Goal: Use online tool/utility: Utilize a website feature to perform a specific function

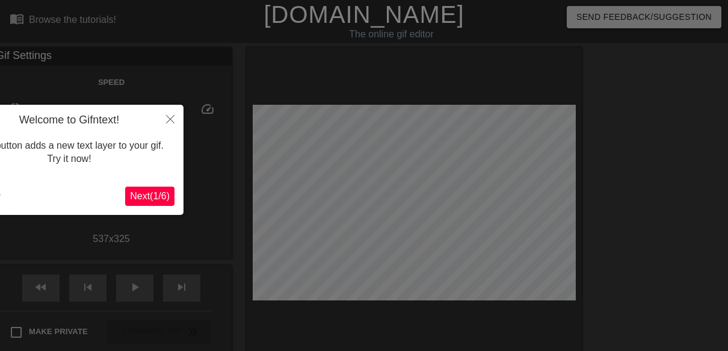
scroll to position [29, 0]
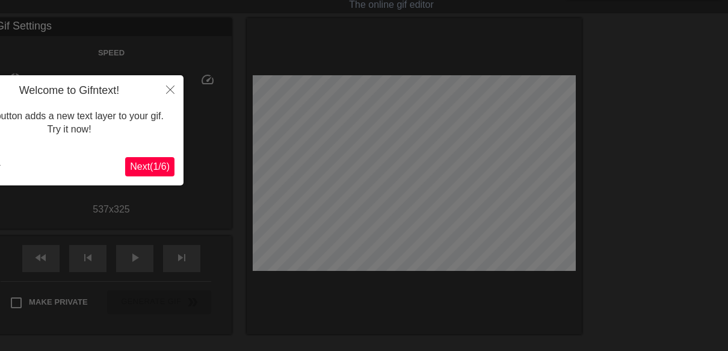
click at [137, 165] on span "Next ( 1 / 6 )" at bounding box center [150, 166] width 40 height 10
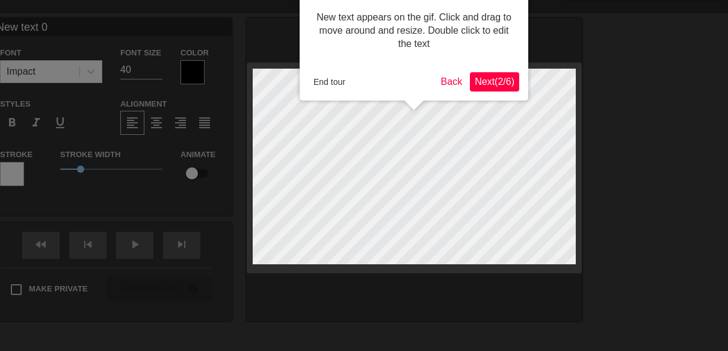
scroll to position [0, 0]
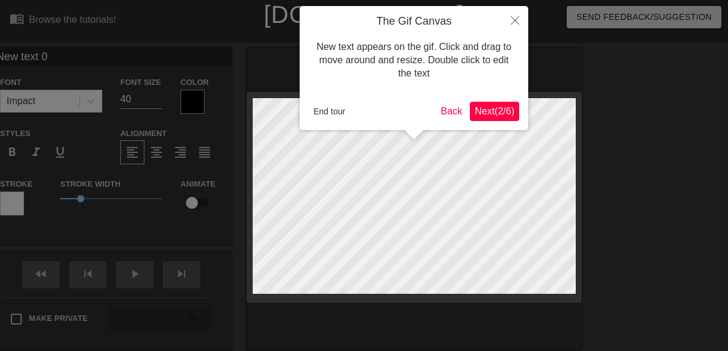
click at [481, 106] on span "Next ( 2 / 6 )" at bounding box center [495, 111] width 40 height 10
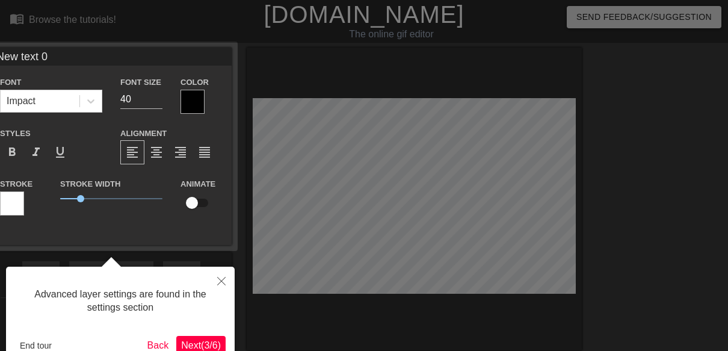
scroll to position [29, 0]
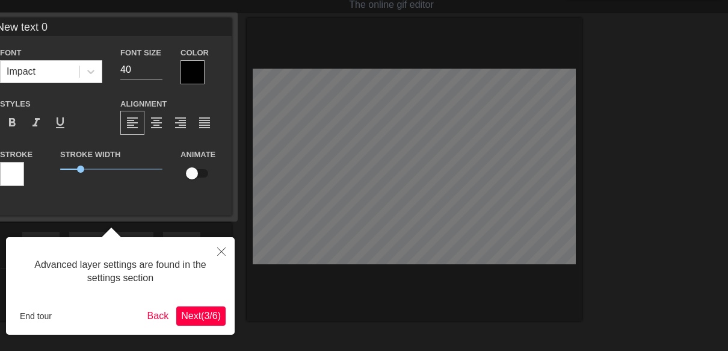
click at [196, 318] on span "Next ( 3 / 6 )" at bounding box center [201, 315] width 40 height 10
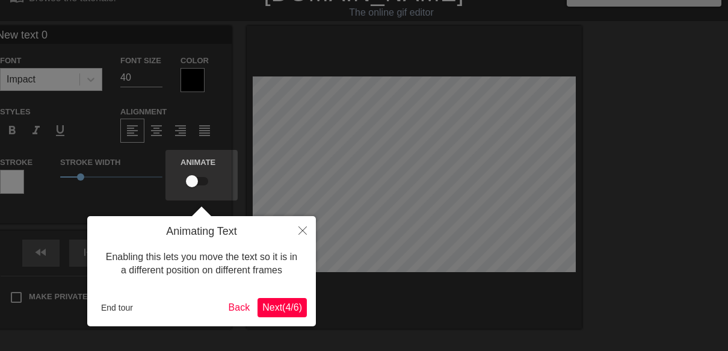
scroll to position [0, 0]
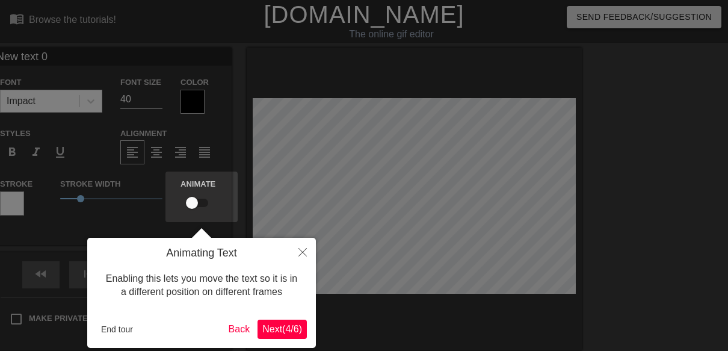
click at [280, 336] on button "Next ( 4 / 6 )" at bounding box center [281, 328] width 49 height 19
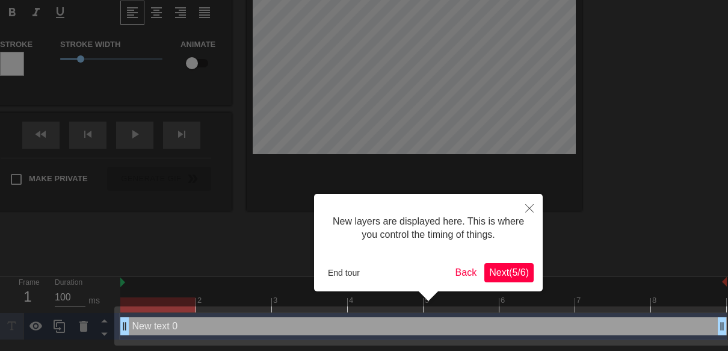
click at [522, 271] on span "Next ( 5 / 6 )" at bounding box center [509, 272] width 40 height 10
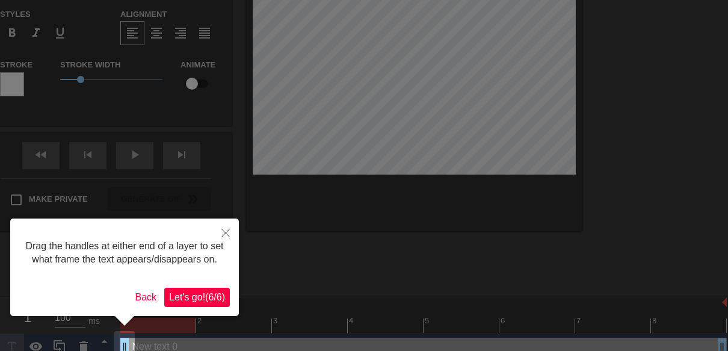
scroll to position [120, 0]
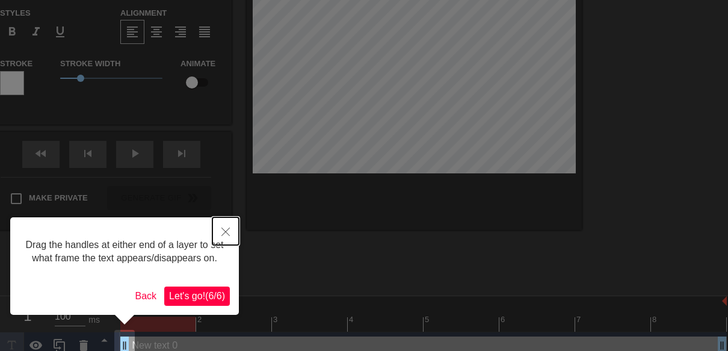
click at [223, 233] on icon "Close" at bounding box center [225, 231] width 8 height 8
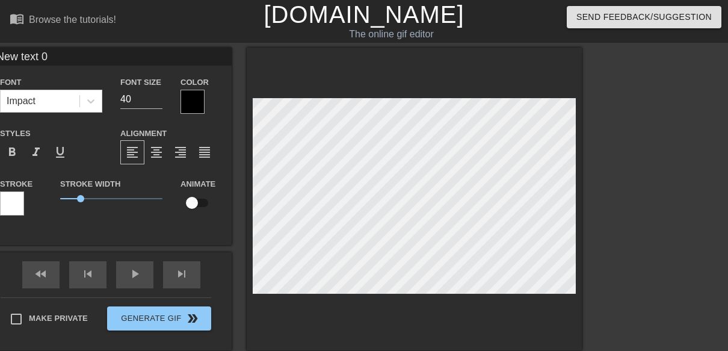
scroll to position [60, 0]
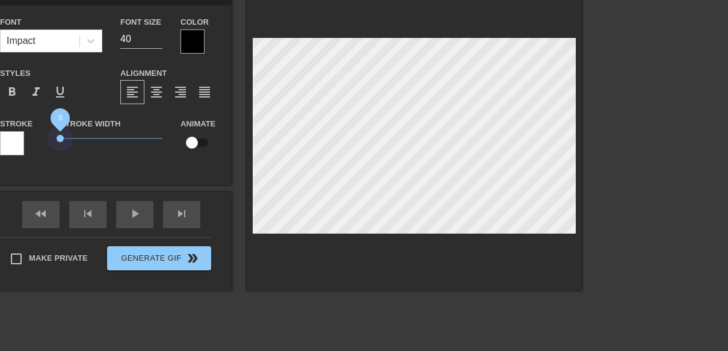
drag, startPoint x: 84, startPoint y: 141, endPoint x: 51, endPoint y: 143, distance: 32.5
click at [51, 143] on div "Stroke Width 0" at bounding box center [111, 141] width 120 height 50
click at [17, 24] on label "Font" at bounding box center [10, 22] width 21 height 12
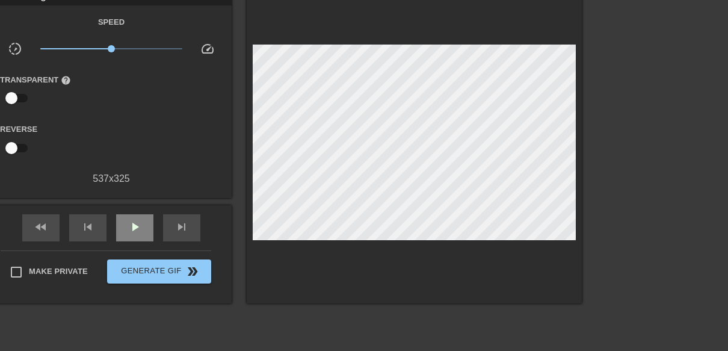
click at [124, 214] on div "fast_rewind skip_previous play_arrow skip_next" at bounding box center [111, 227] width 196 height 45
click at [132, 225] on span "play_arrow" at bounding box center [135, 227] width 14 height 14
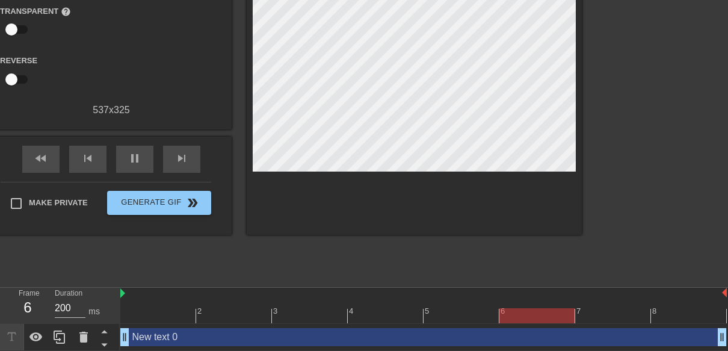
scroll to position [131, 0]
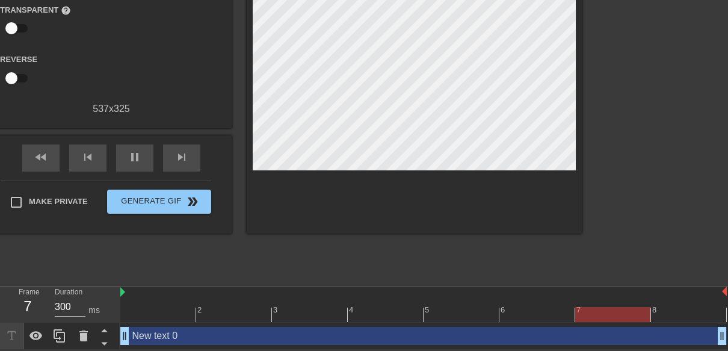
drag, startPoint x: 388, startPoint y: 320, endPoint x: 374, endPoint y: 333, distance: 19.2
click at [382, 321] on div "2 3 4 5 6 7 8 New text 0 drag_handle drag_handle" at bounding box center [423, 317] width 607 height 63
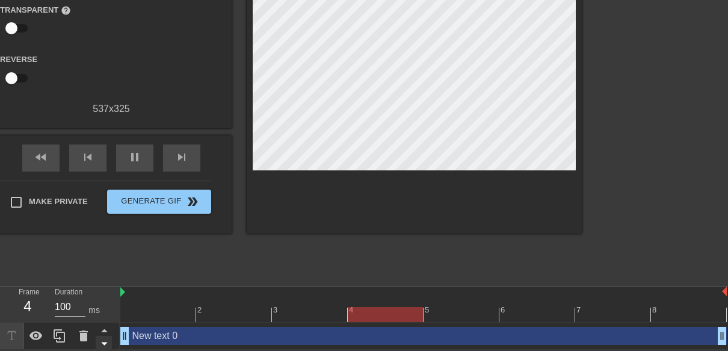
click at [103, 339] on icon at bounding box center [104, 343] width 15 height 15
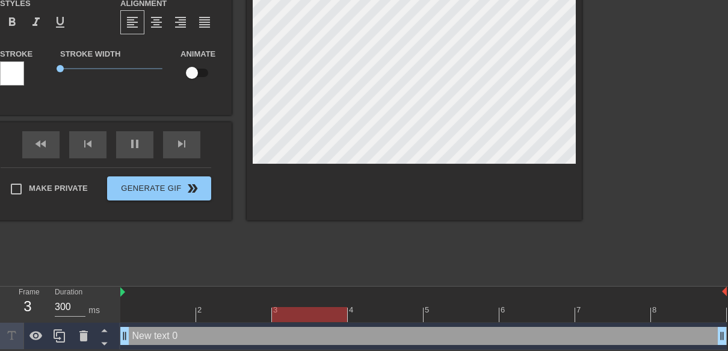
drag, startPoint x: 136, startPoint y: 334, endPoint x: 117, endPoint y: 257, distance: 79.9
click at [119, 242] on div "title add_circle image add_circle crop photo_size_select_large help keyboard Ne…" at bounding box center [266, 98] width 630 height 361
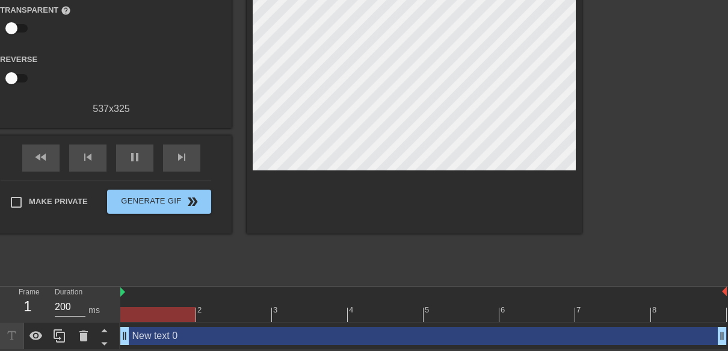
drag, startPoint x: 126, startPoint y: 331, endPoint x: 159, endPoint y: 332, distance: 33.1
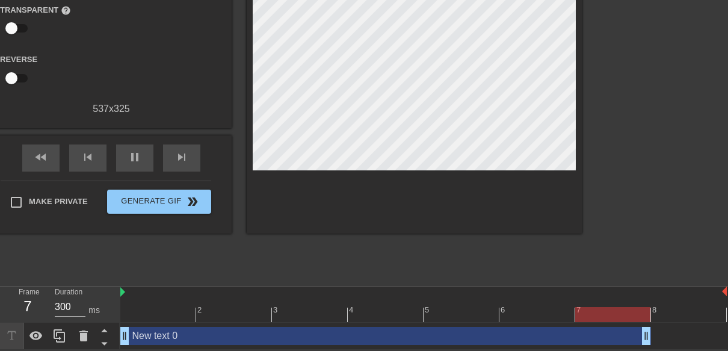
drag, startPoint x: 720, startPoint y: 334, endPoint x: 616, endPoint y: 321, distance: 104.3
click at [625, 322] on div "New text 0 drag_handle drag_handle" at bounding box center [423, 335] width 606 height 27
click at [154, 330] on div "New text 0 drag_handle drag_handle" at bounding box center [385, 336] width 530 height 18
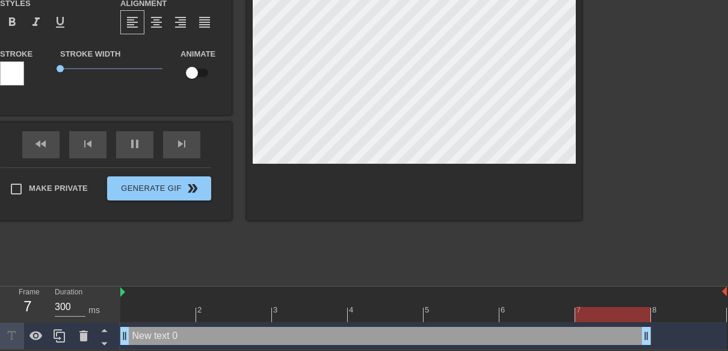
click at [164, 333] on div "New text 0 drag_handle drag_handle" at bounding box center [385, 336] width 530 height 18
click at [19, 331] on div at bounding box center [12, 335] width 24 height 26
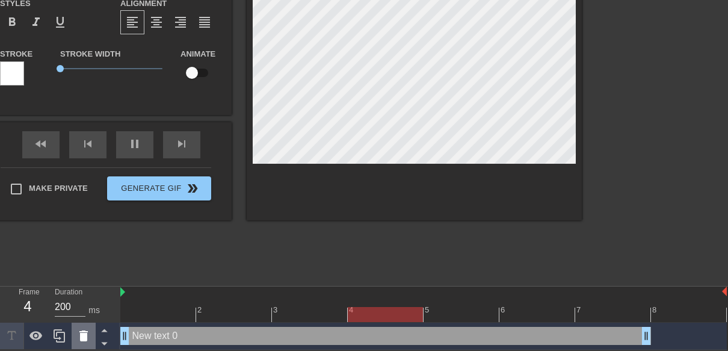
click at [82, 336] on icon at bounding box center [83, 335] width 8 height 11
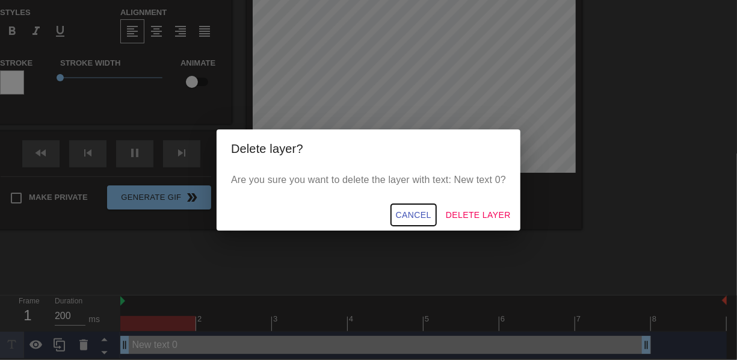
click at [426, 212] on span "Cancel" at bounding box center [413, 215] width 35 height 15
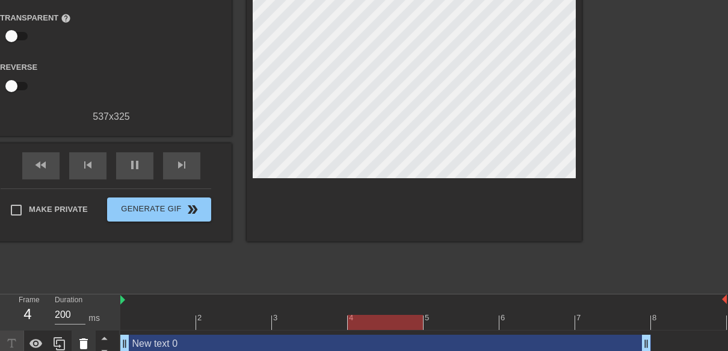
click at [80, 341] on icon at bounding box center [83, 343] width 8 height 11
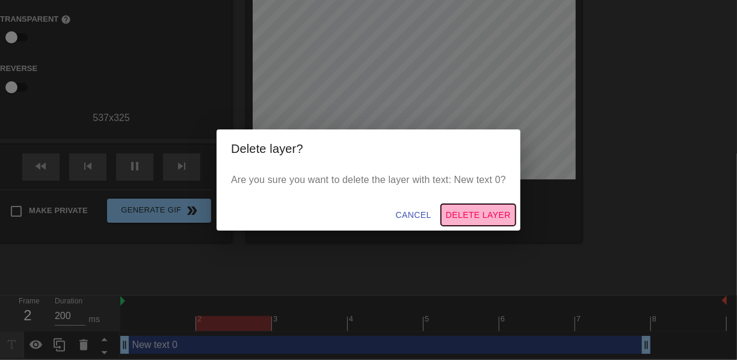
click at [489, 209] on span "Delete Layer" at bounding box center [478, 215] width 65 height 15
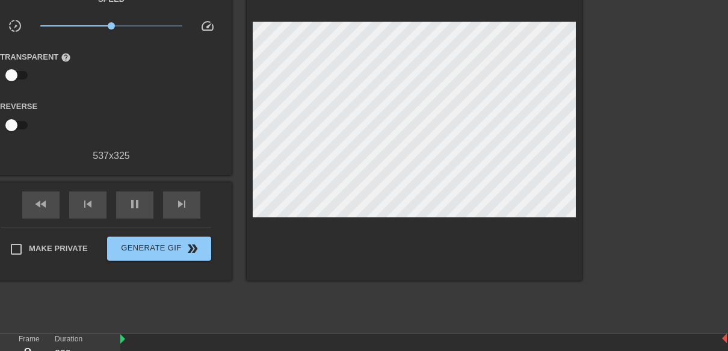
scroll to position [65, 0]
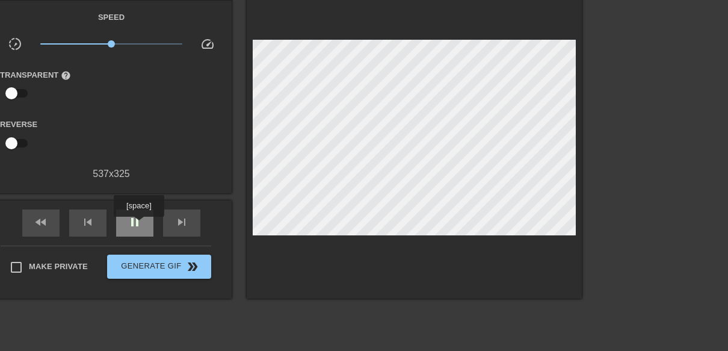
click at [138, 225] on span "pause" at bounding box center [135, 222] width 14 height 14
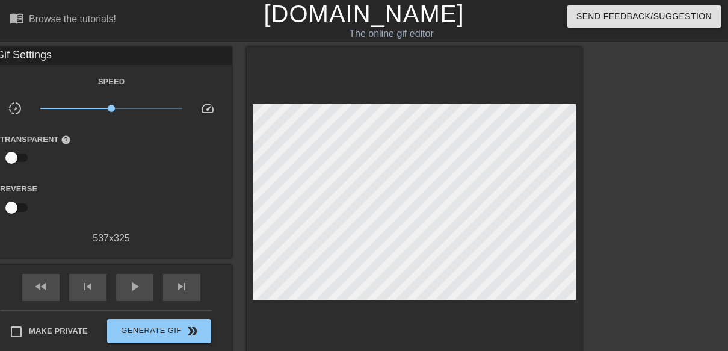
scroll to position [0, 0]
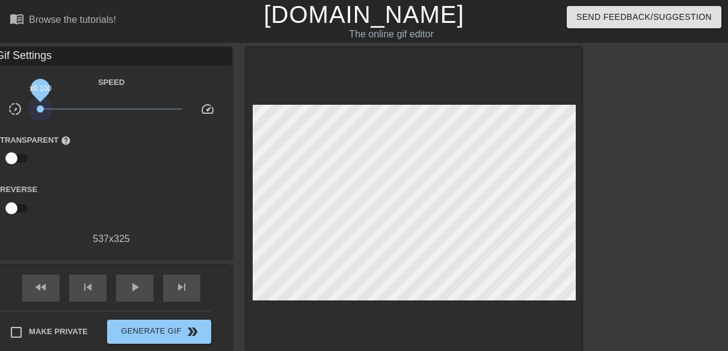
drag, startPoint x: 110, startPoint y: 111, endPoint x: 33, endPoint y: 111, distance: 77.0
click at [33, 111] on div "x0.100" at bounding box center [111, 111] width 161 height 19
click at [131, 285] on span "play_arrow" at bounding box center [135, 287] width 14 height 14
type input "100"
